Goal: Information Seeking & Learning: Learn about a topic

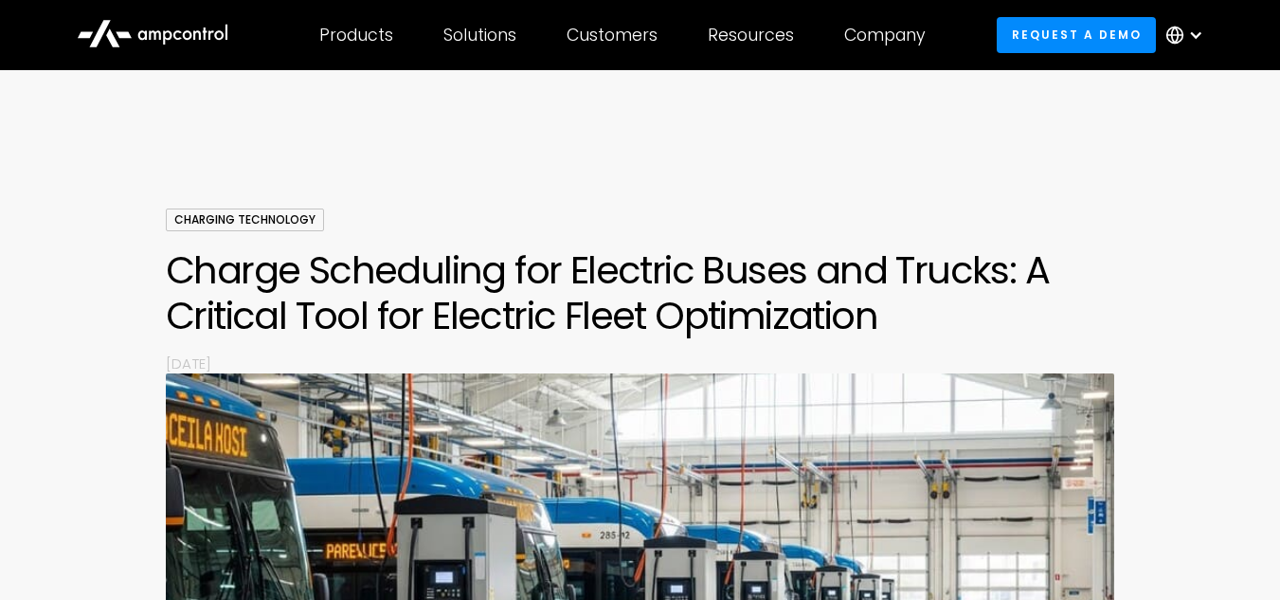
scroll to position [22, 0]
click at [610, 175] on div at bounding box center [640, 153] width 1280 height 114
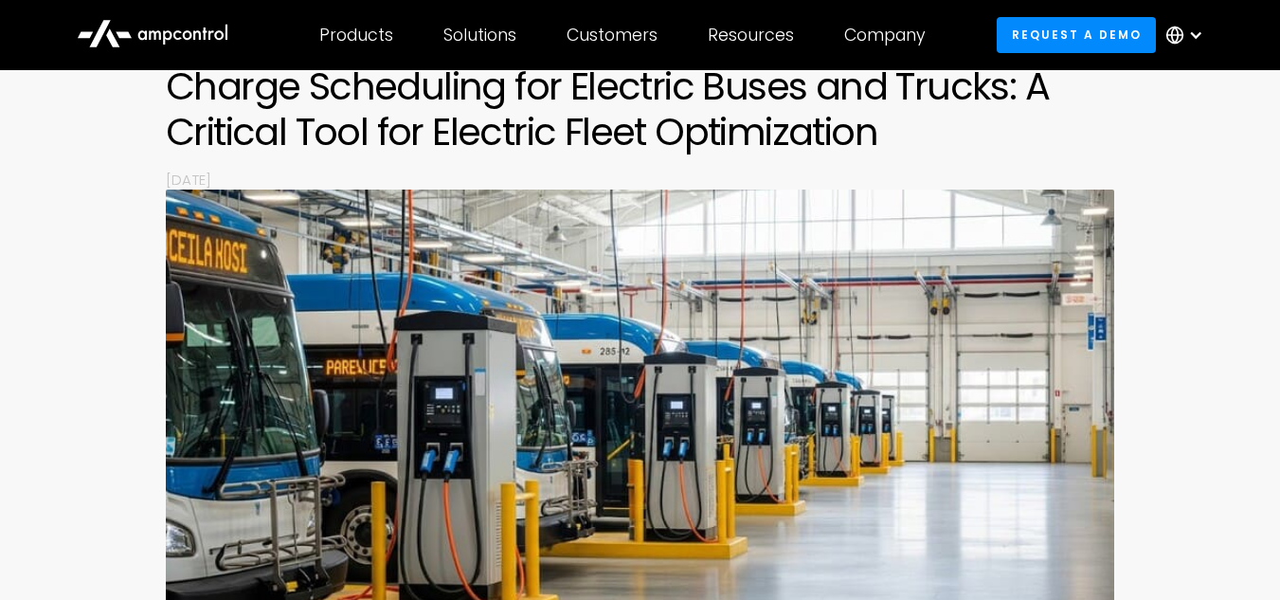
scroll to position [208, 0]
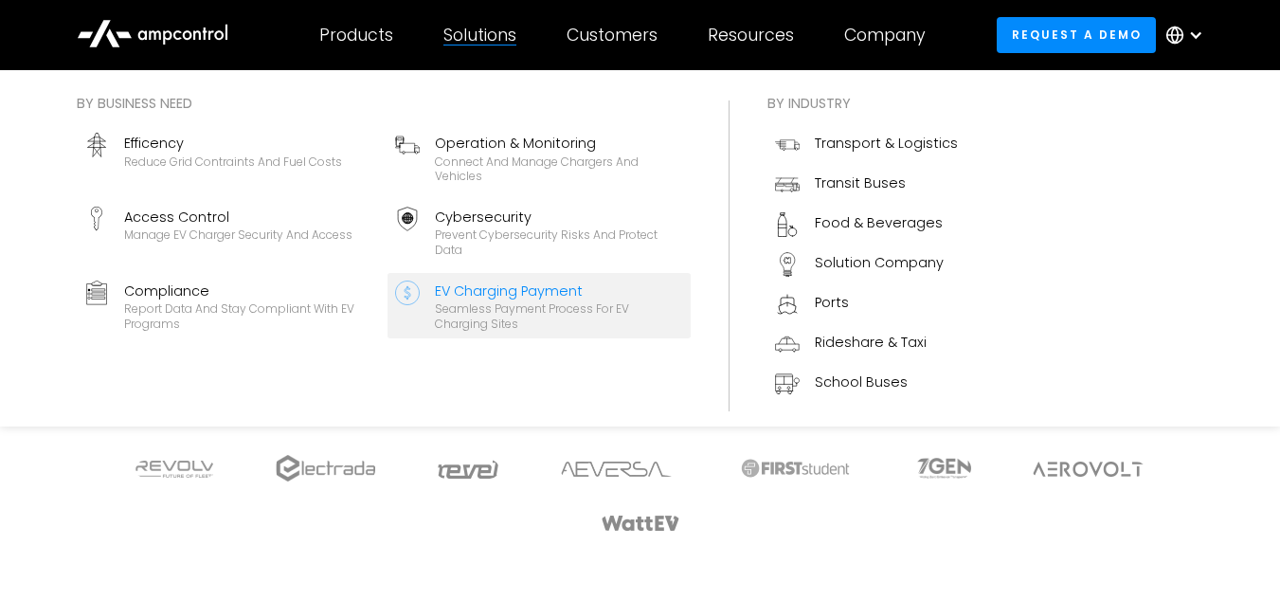
scroll to position [309, 0]
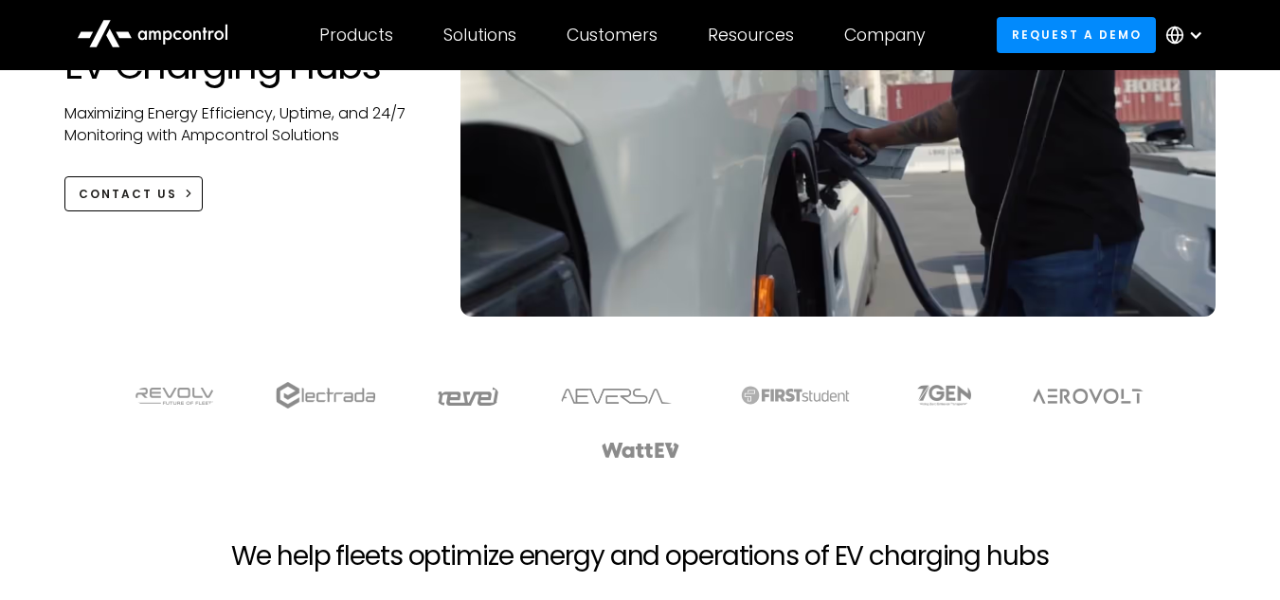
click at [252, 463] on div at bounding box center [640, 440] width 1165 height 118
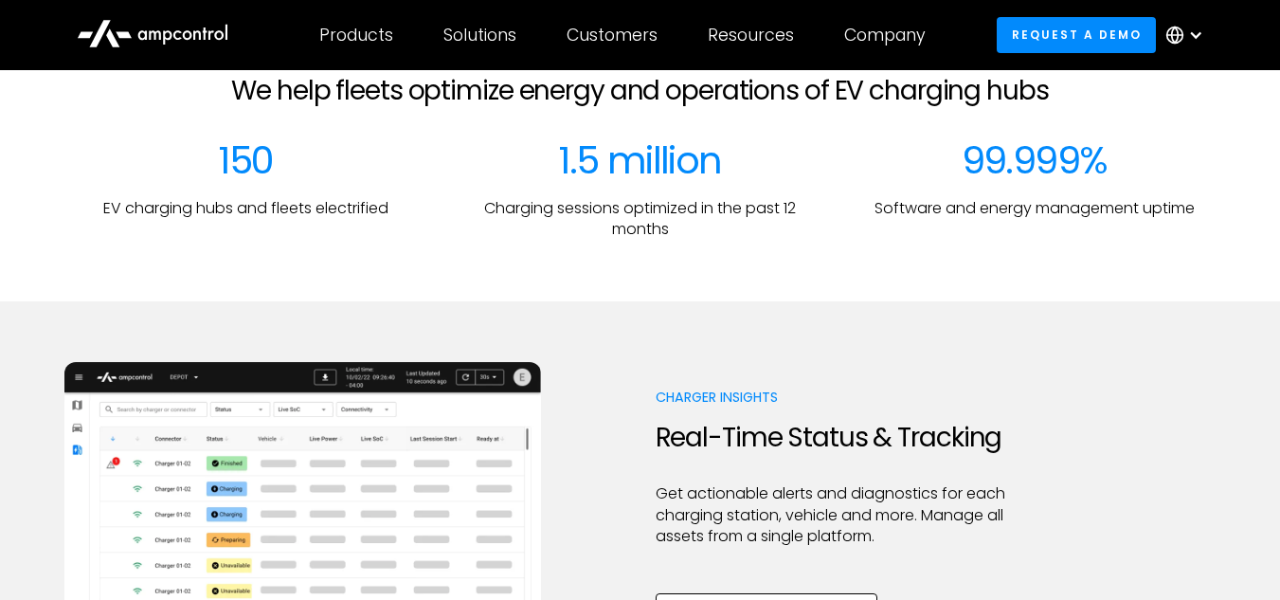
scroll to position [776, 0]
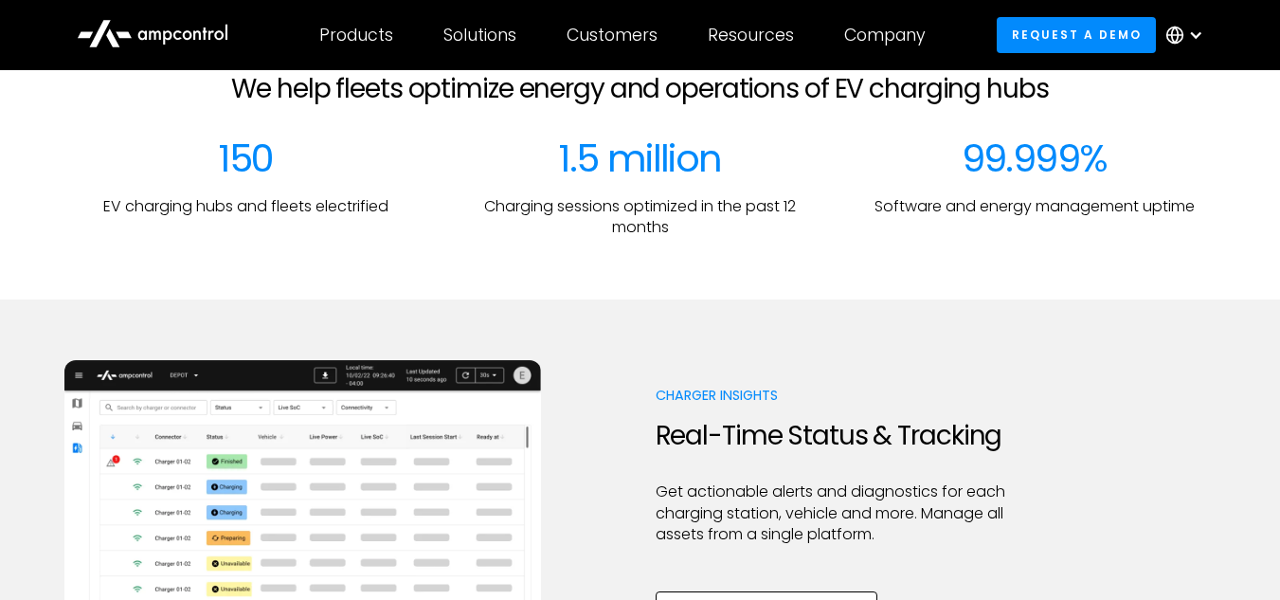
click at [416, 191] on div "150 EV charging hubs and fleets electrified" at bounding box center [246, 187] width 364 height 103
click at [756, 482] on p "Get actionable alerts and diagnostics for each charging station, vehicle and mo…" at bounding box center [838, 512] width 365 height 63
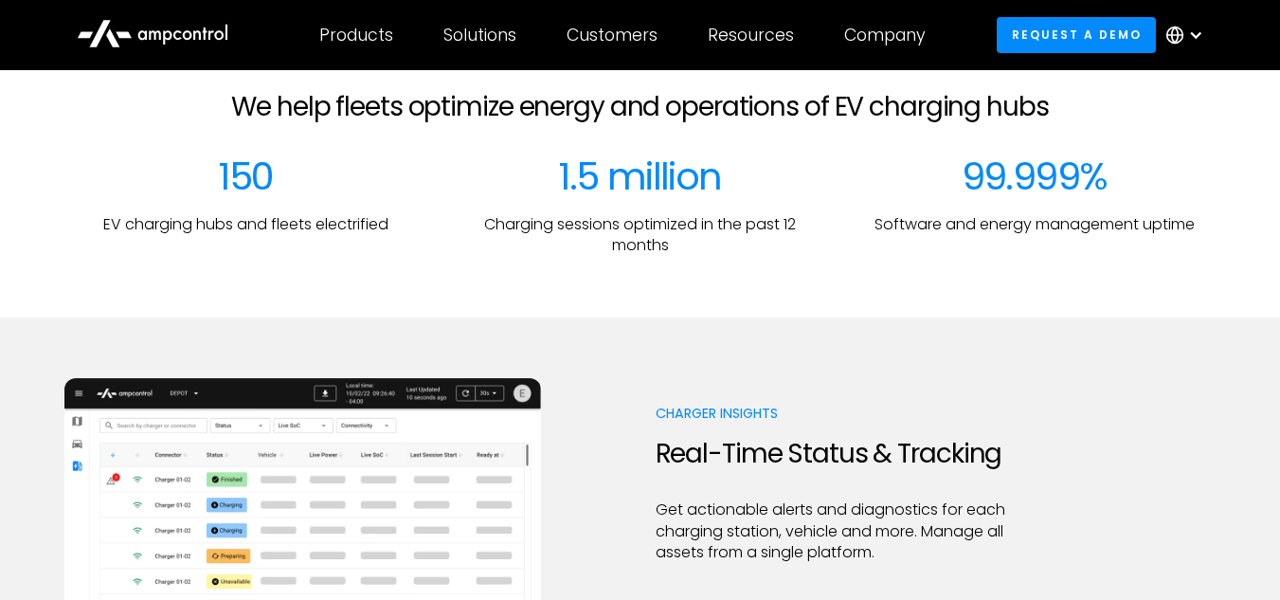
scroll to position [802, 0]
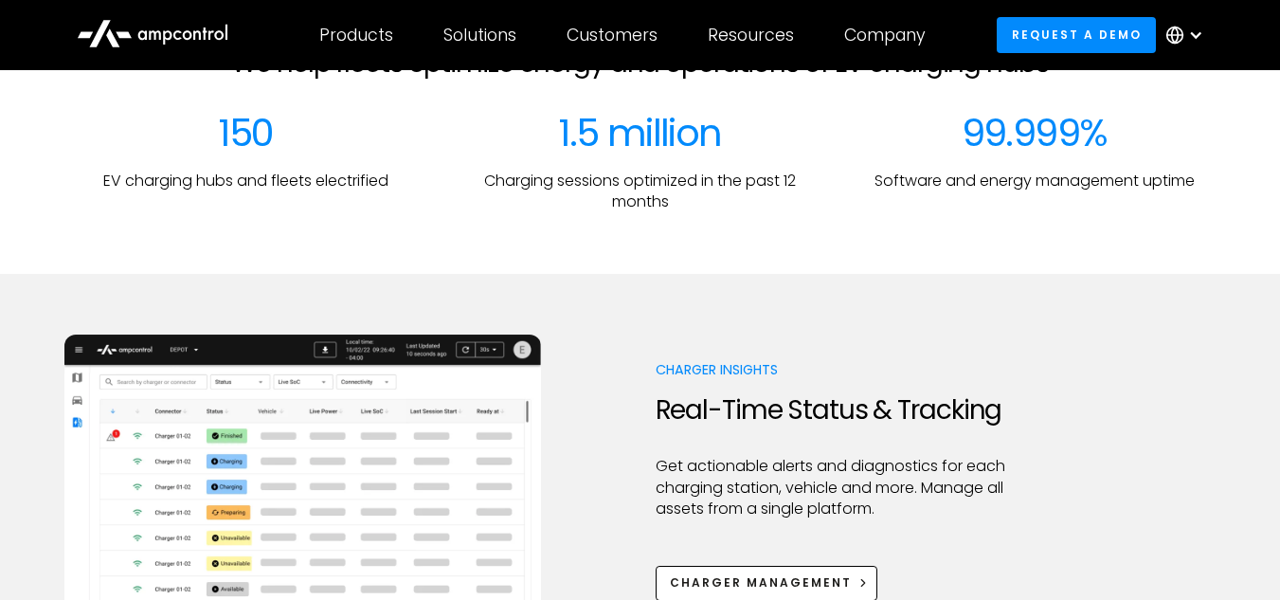
click at [652, 323] on div at bounding box center [640, 304] width 1280 height 61
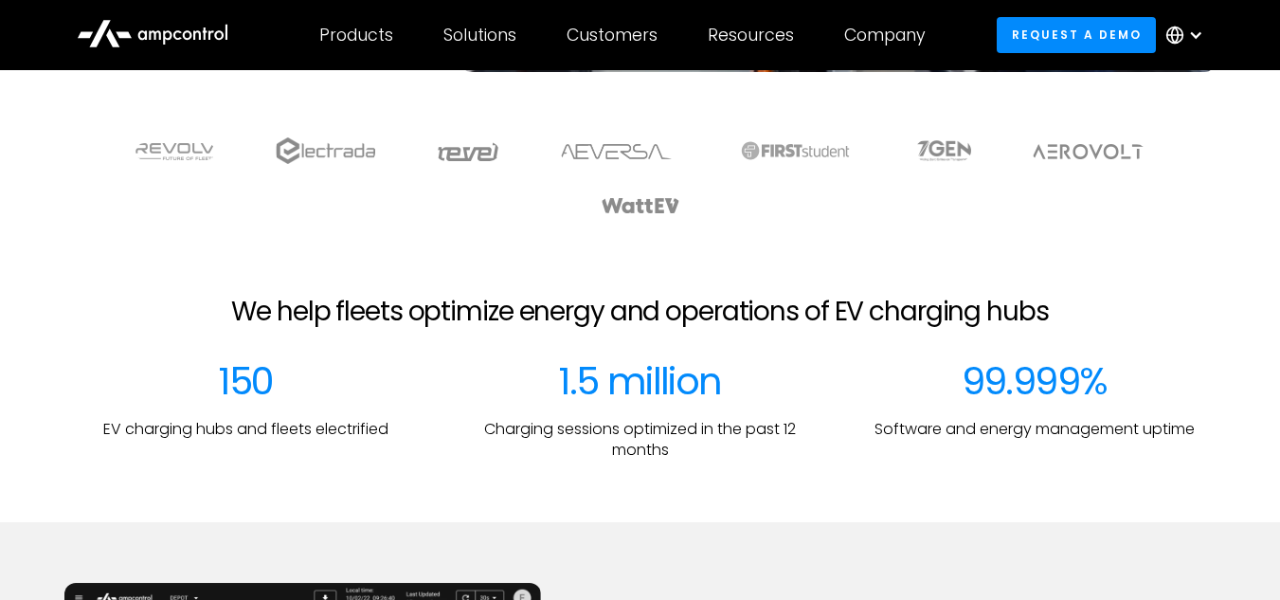
scroll to position [582, 0]
